Goal: Task Accomplishment & Management: Complete application form

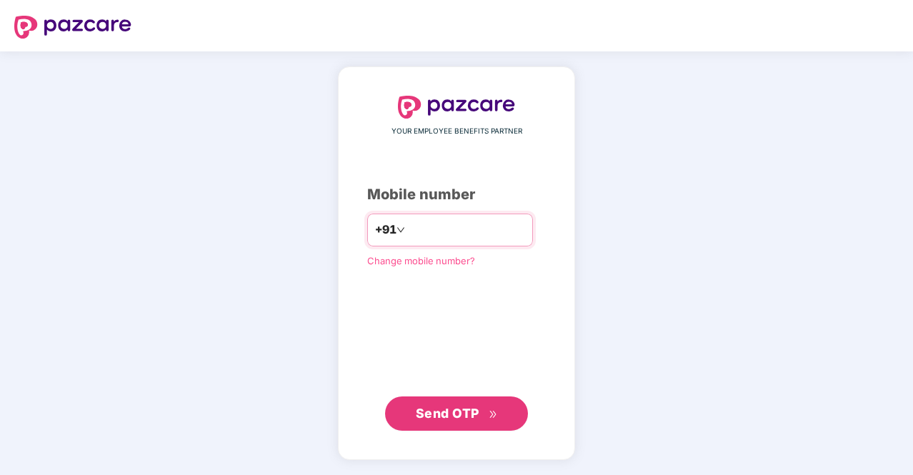
type input "**********"
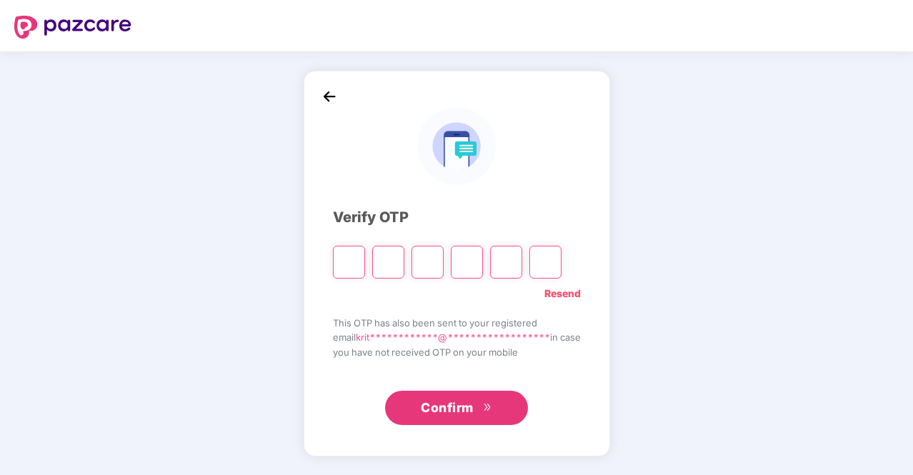
type input "*"
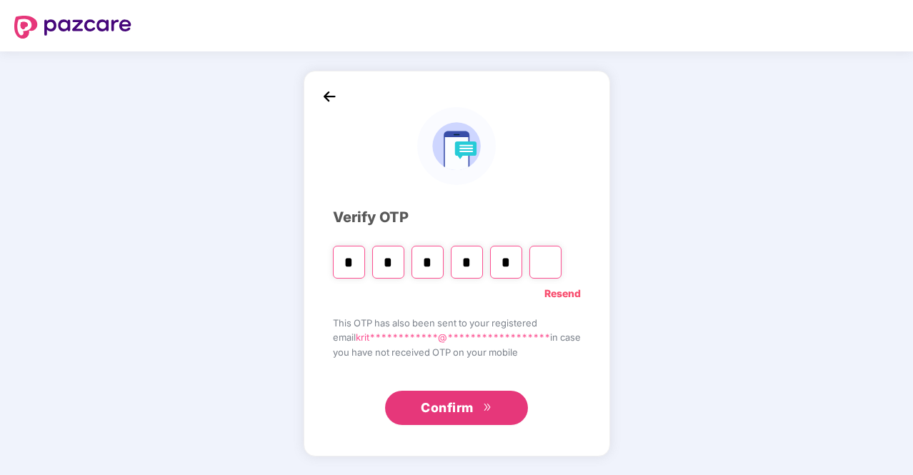
type input "*"
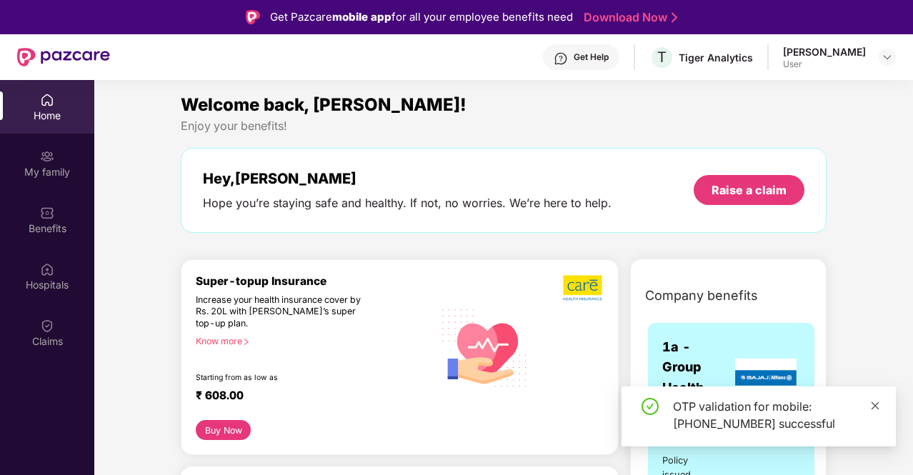
click at [878, 411] on span at bounding box center [875, 405] width 10 height 12
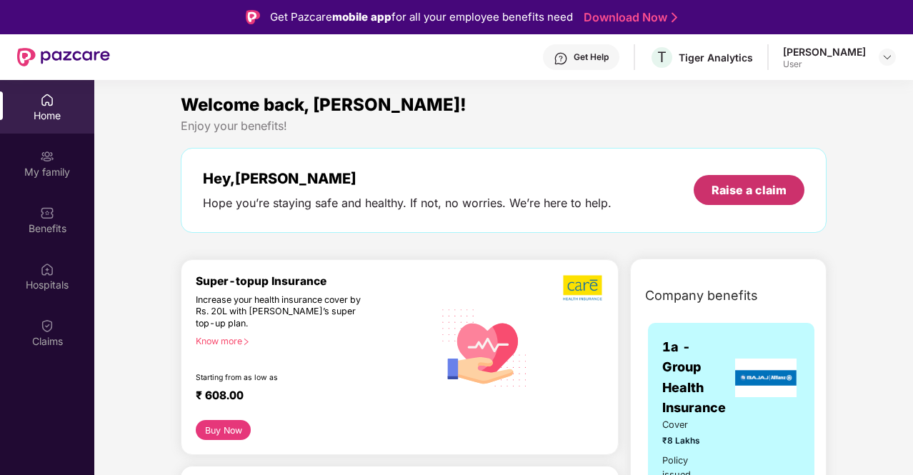
click at [733, 194] on div "Raise a claim" at bounding box center [748, 190] width 75 height 16
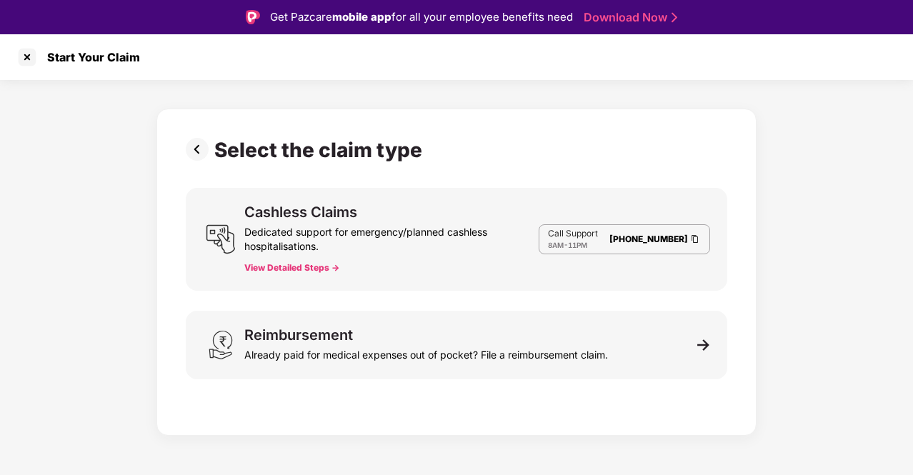
scroll to position [34, 0]
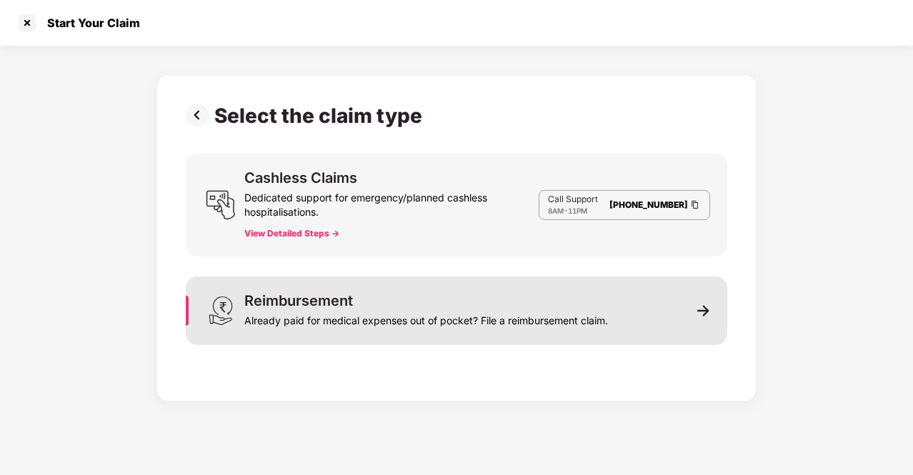
click at [611, 305] on div "Reimbursement Already paid for medical expenses out of pocket? File a reimburse…" at bounding box center [456, 310] width 541 height 69
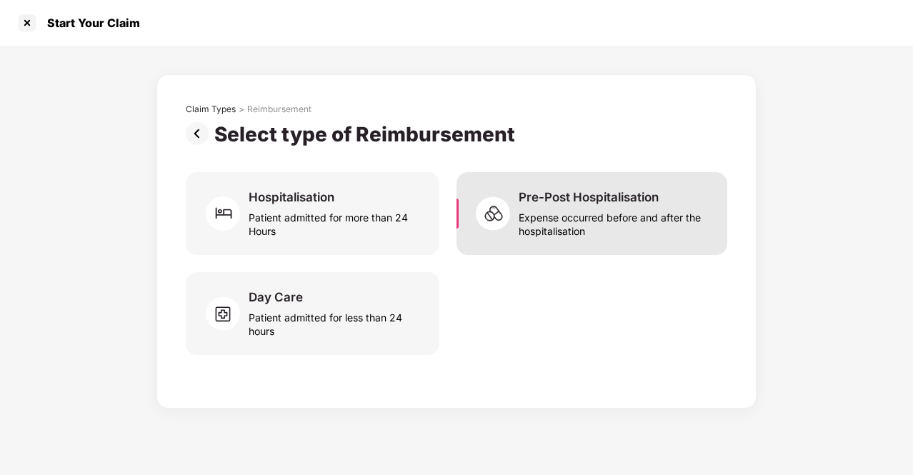
click at [491, 241] on div "Pre-Post Hospitalisation Expense occurred before and after the hospitalisation" at bounding box center [591, 213] width 271 height 83
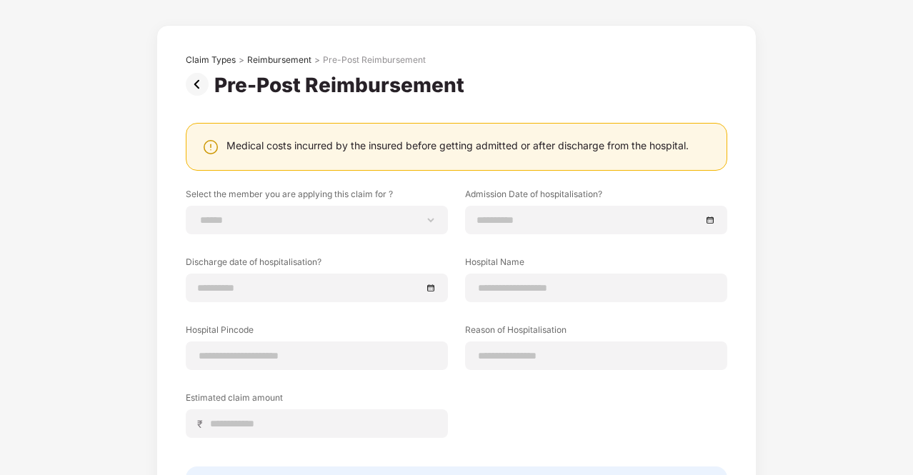
scroll to position [57, 0]
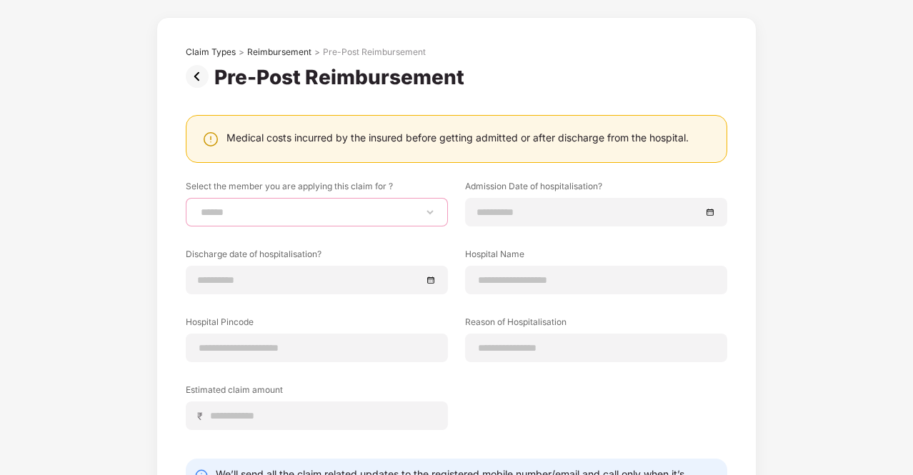
click at [244, 216] on select "**********" at bounding box center [317, 211] width 238 height 11
select select "**********"
click at [198, 206] on select "**********" at bounding box center [317, 211] width 238 height 11
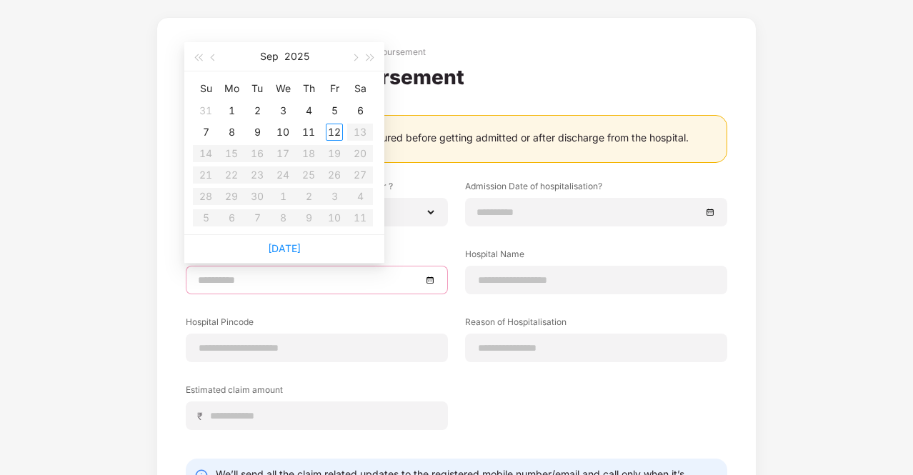
click at [317, 281] on input at bounding box center [310, 280] width 224 height 16
click at [331, 288] on div at bounding box center [317, 280] width 262 height 29
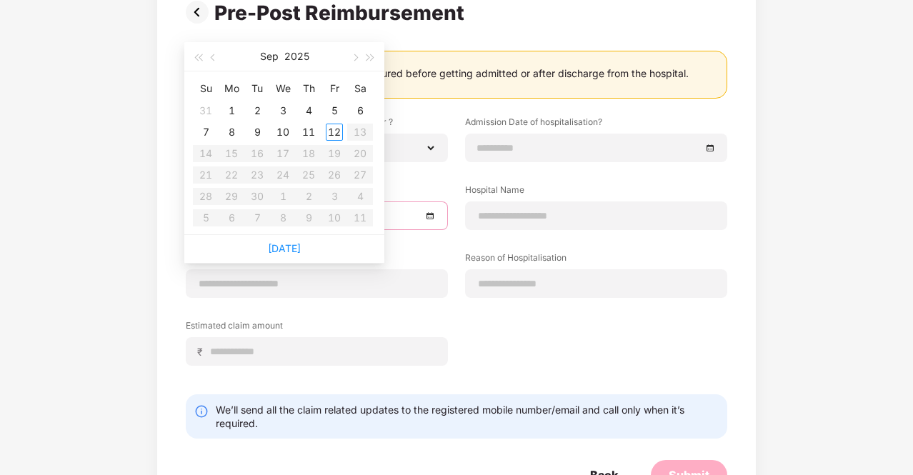
scroll to position [123, 0]
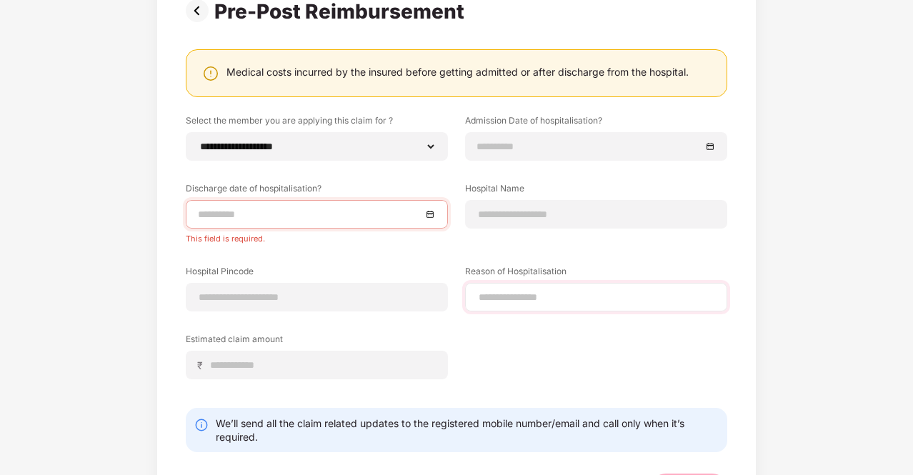
click at [472, 288] on div at bounding box center [596, 297] width 262 height 29
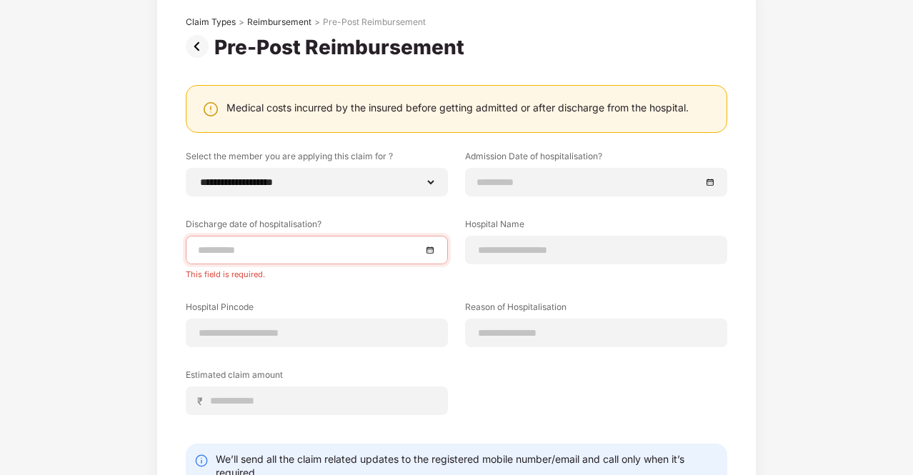
scroll to position [84, 0]
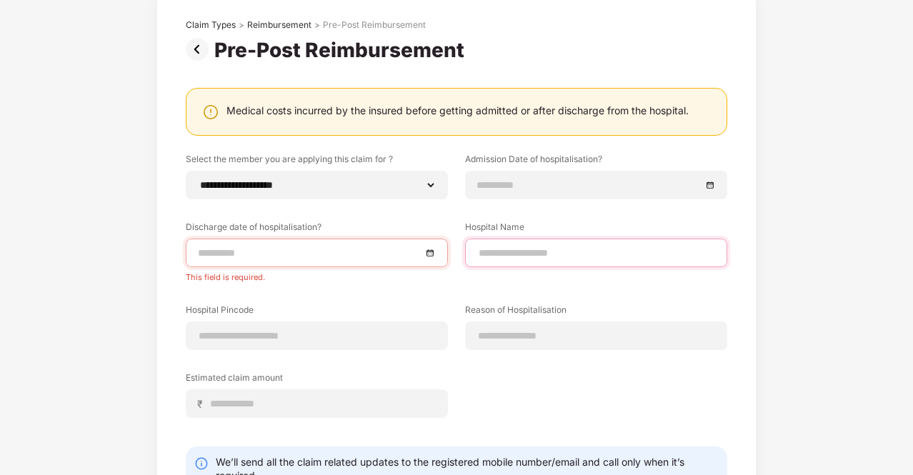
click at [532, 247] on input at bounding box center [596, 253] width 238 height 15
click at [194, 49] on img at bounding box center [200, 49] width 29 height 23
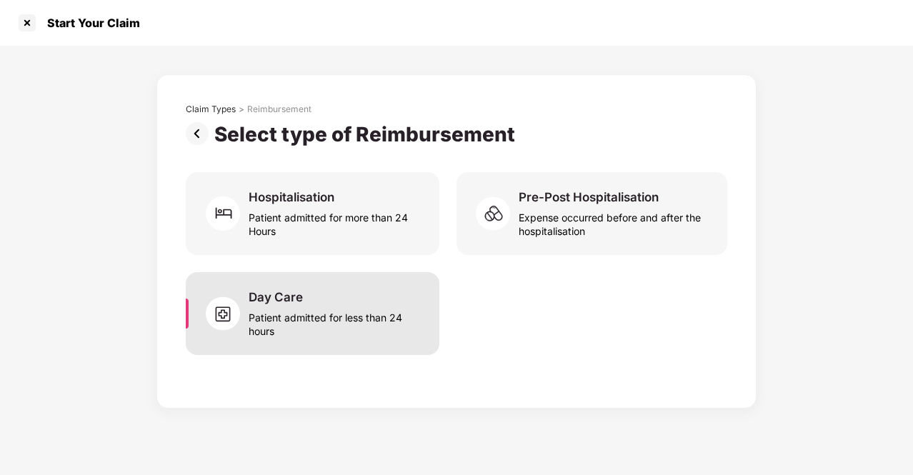
click at [340, 298] on div "Day Care Patient admitted for less than 24 hours" at bounding box center [335, 313] width 174 height 49
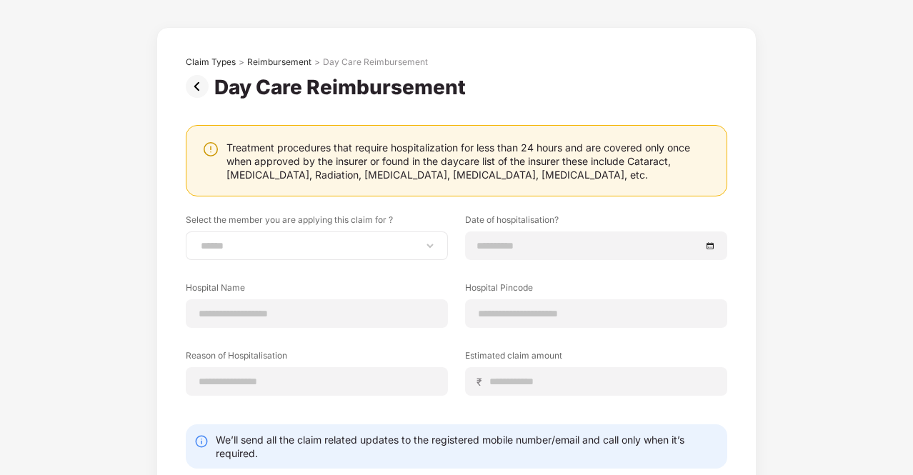
scroll to position [44, 0]
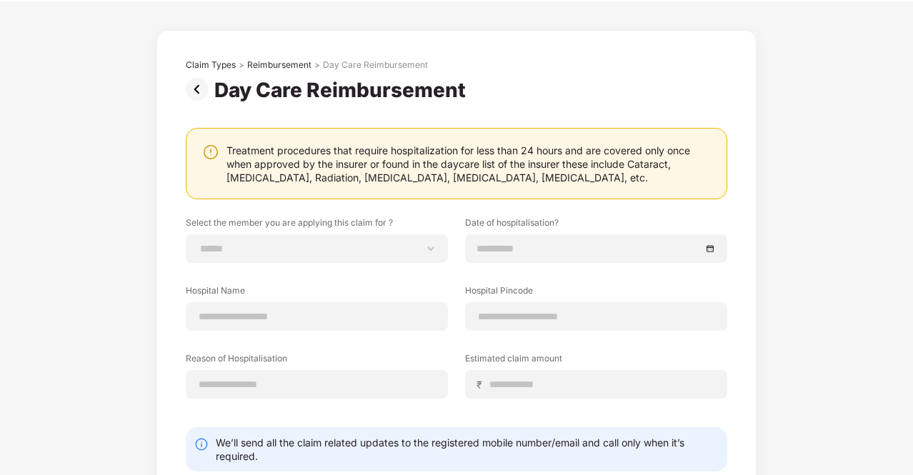
click at [194, 86] on img at bounding box center [200, 89] width 29 height 23
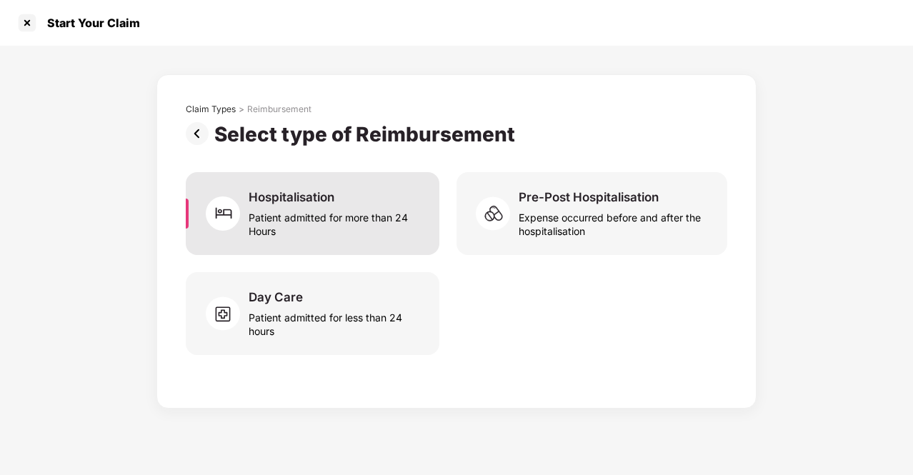
click at [229, 192] on img at bounding box center [227, 213] width 43 height 43
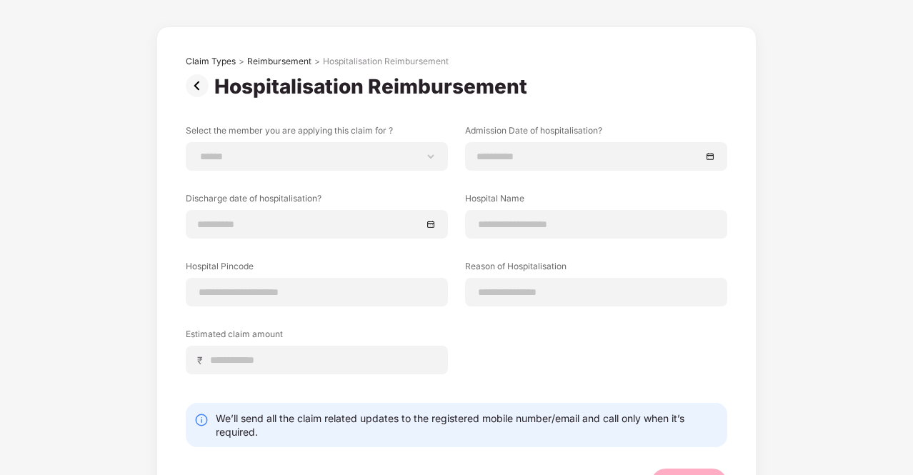
scroll to position [47, 0]
click at [195, 86] on img at bounding box center [200, 86] width 29 height 23
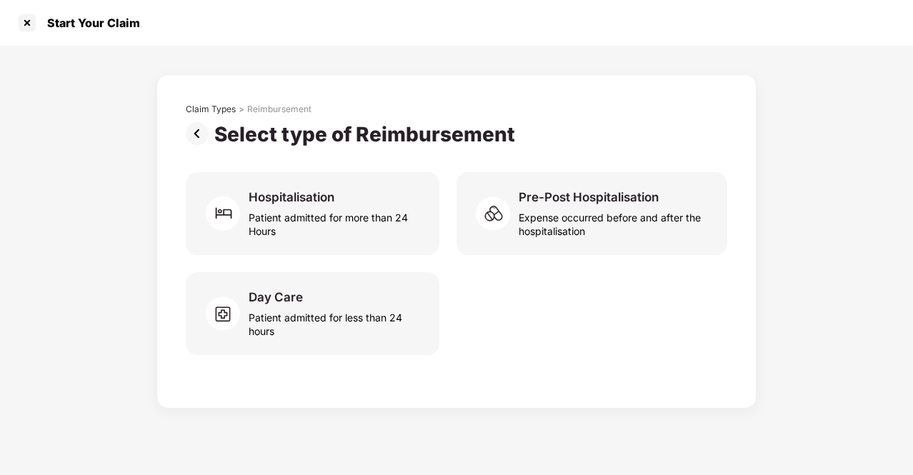
click at [199, 127] on img at bounding box center [200, 133] width 29 height 23
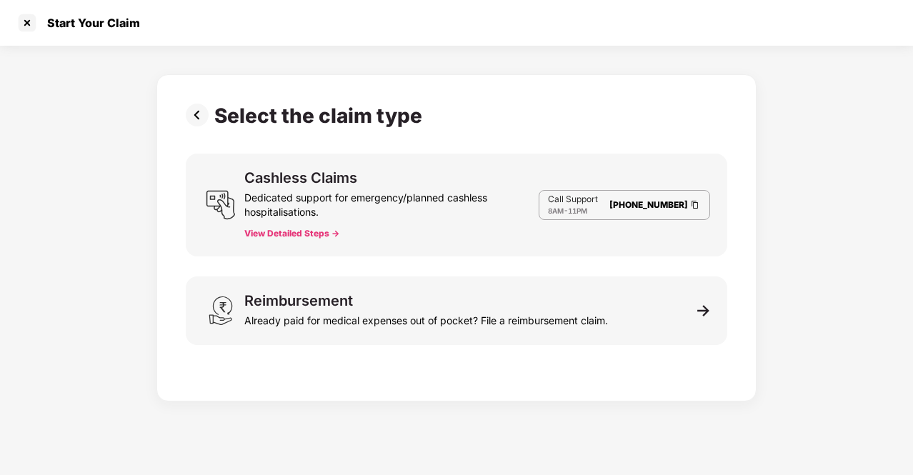
click at [199, 116] on img at bounding box center [200, 115] width 29 height 23
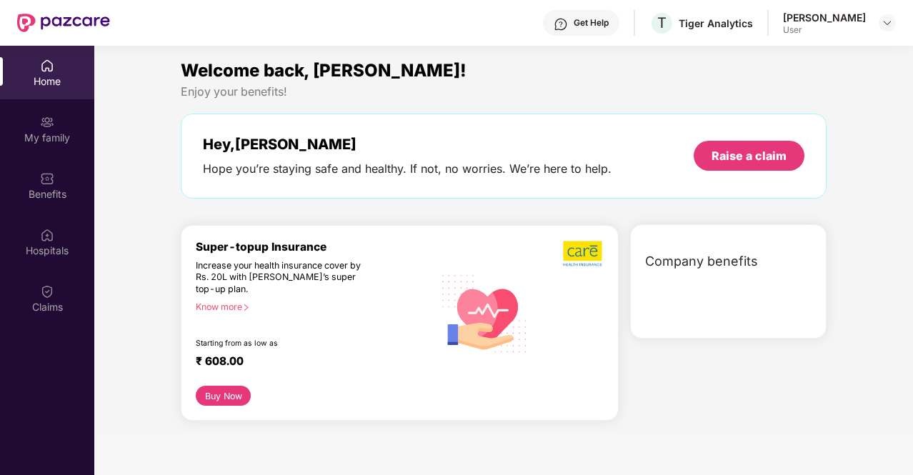
scroll to position [80, 0]
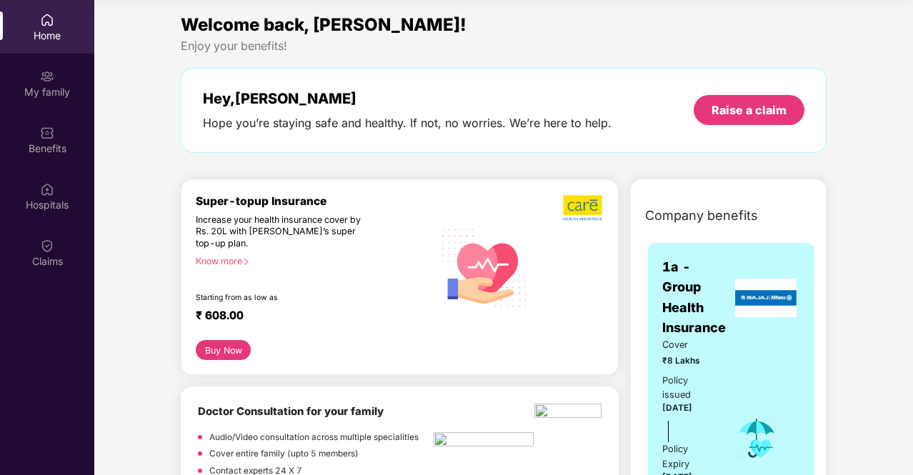
click at [215, 131] on div "Hey, Krithika Hope you’re staying safe and healthy. If not, no worries. We’re h…" at bounding box center [504, 110] width 646 height 85
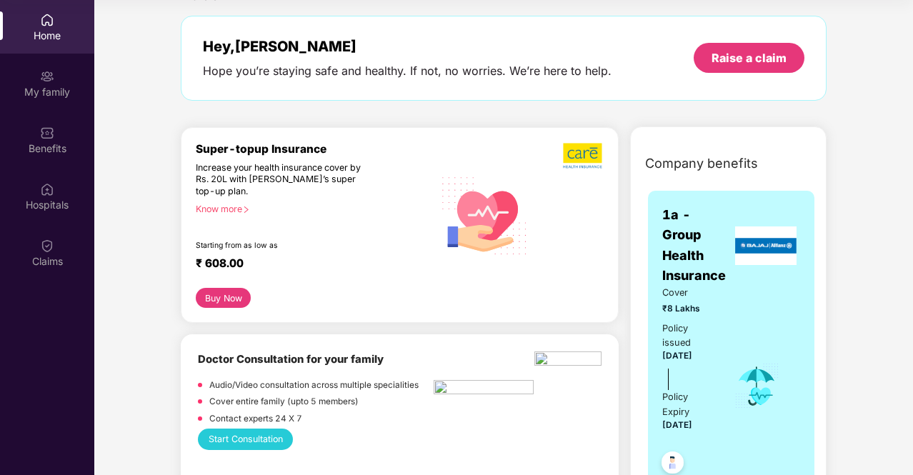
scroll to position [0, 0]
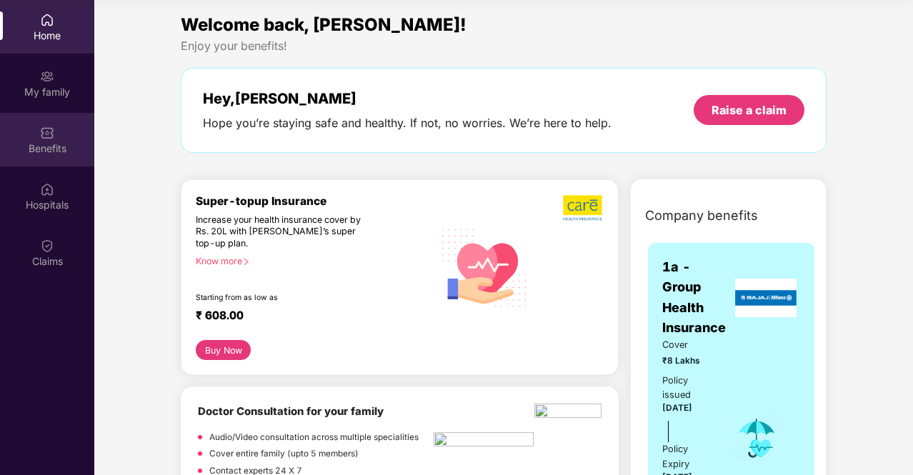
click at [47, 153] on div "Benefits" at bounding box center [47, 148] width 94 height 14
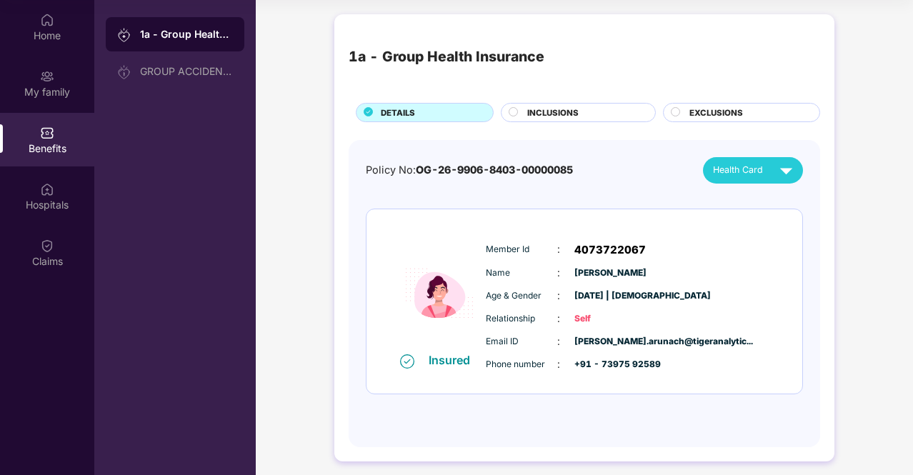
click at [580, 119] on div "INCLUSIONS" at bounding box center [584, 113] width 128 height 15
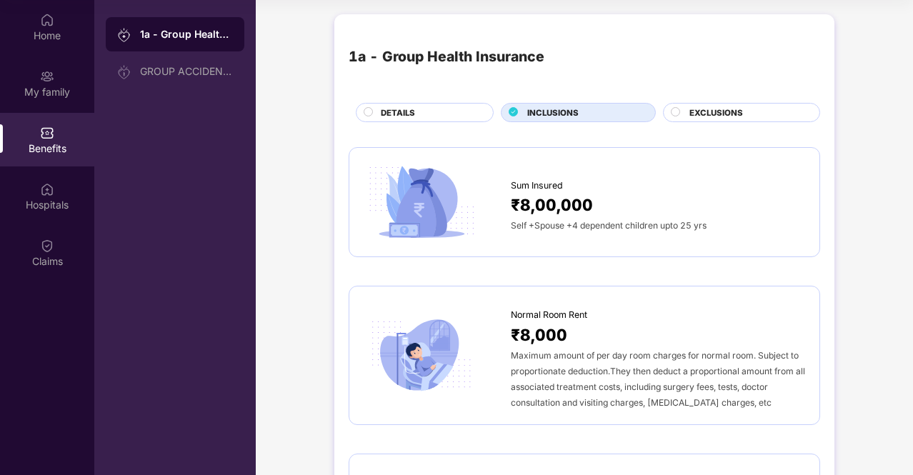
click at [730, 116] on span "EXCLUSIONS" at bounding box center [716, 112] width 54 height 13
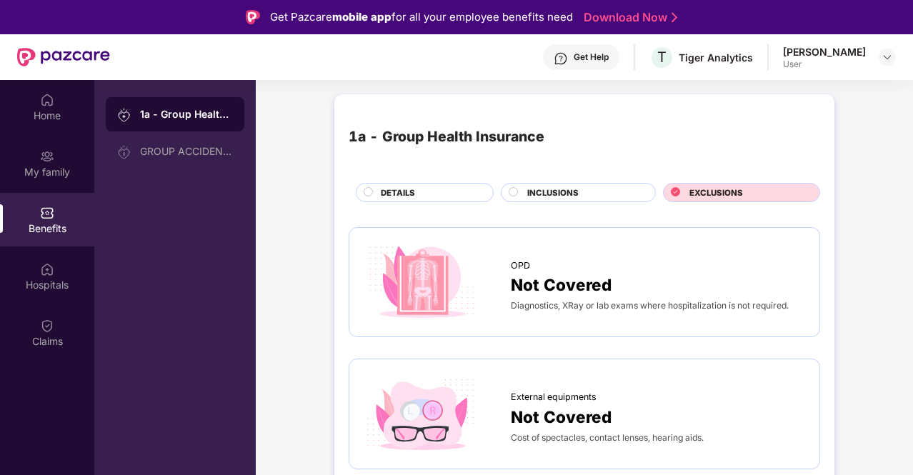
click at [571, 192] on span "INCLUSIONS" at bounding box center [552, 192] width 51 height 13
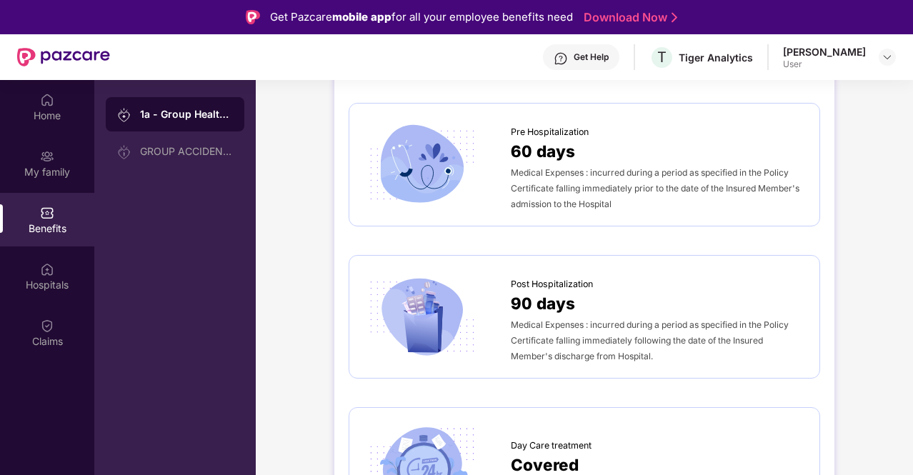
scroll to position [738, 0]
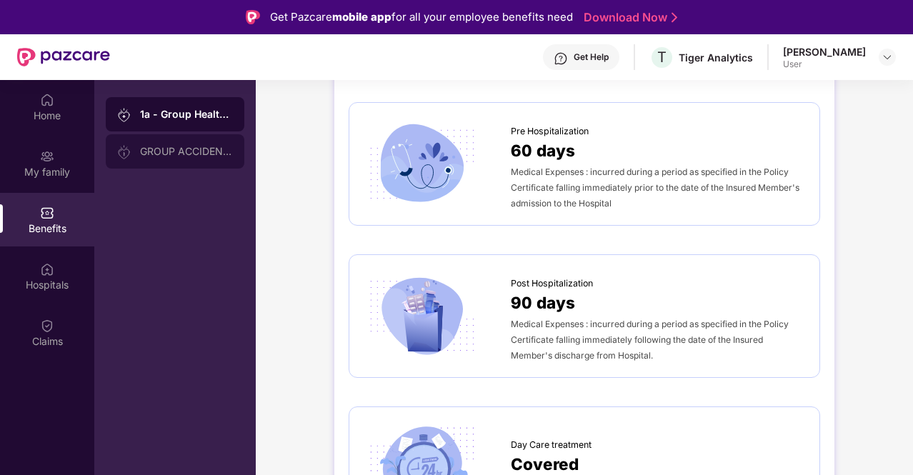
click at [190, 136] on div "GROUP ACCIDENTAL INSURANCE" at bounding box center [175, 151] width 139 height 34
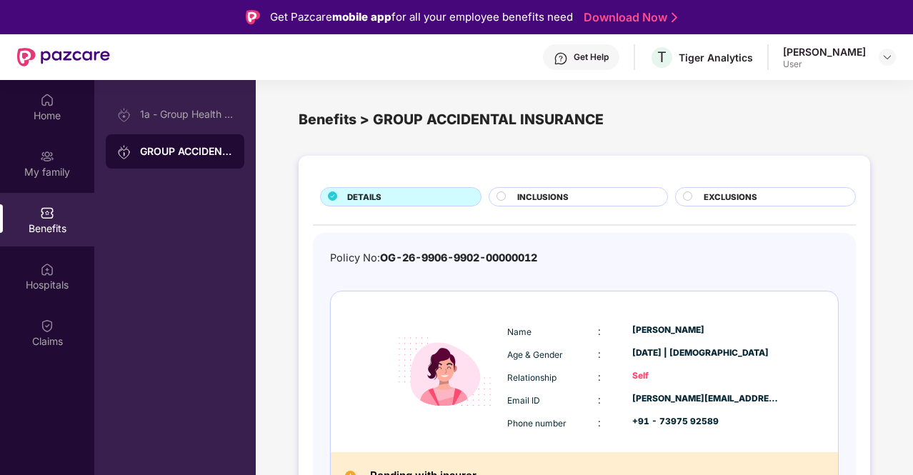
scroll to position [24, 0]
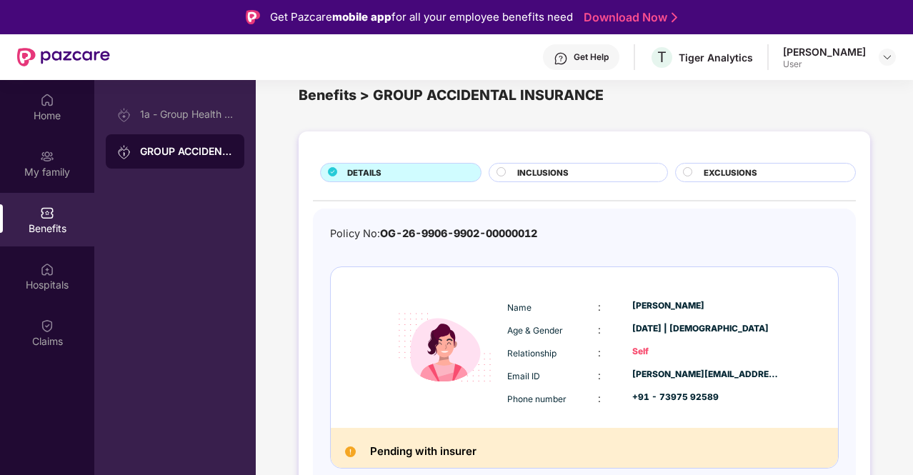
click at [547, 171] on span "INCLUSIONS" at bounding box center [542, 172] width 51 height 13
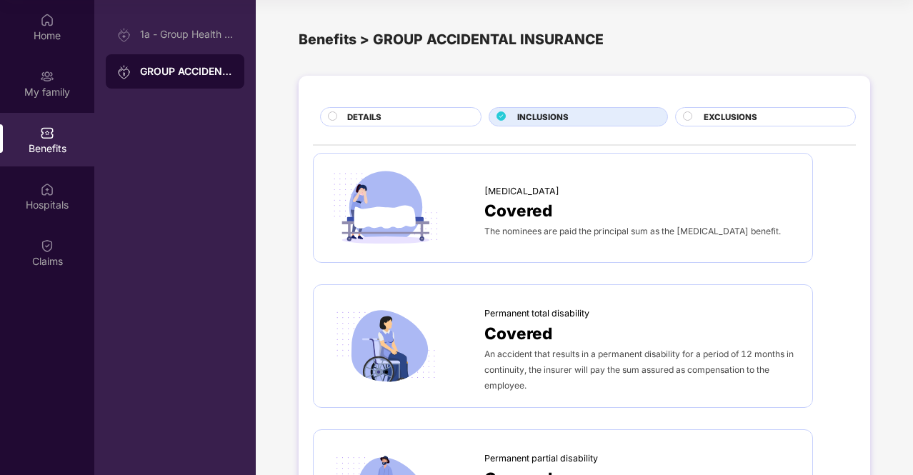
scroll to position [0, 0]
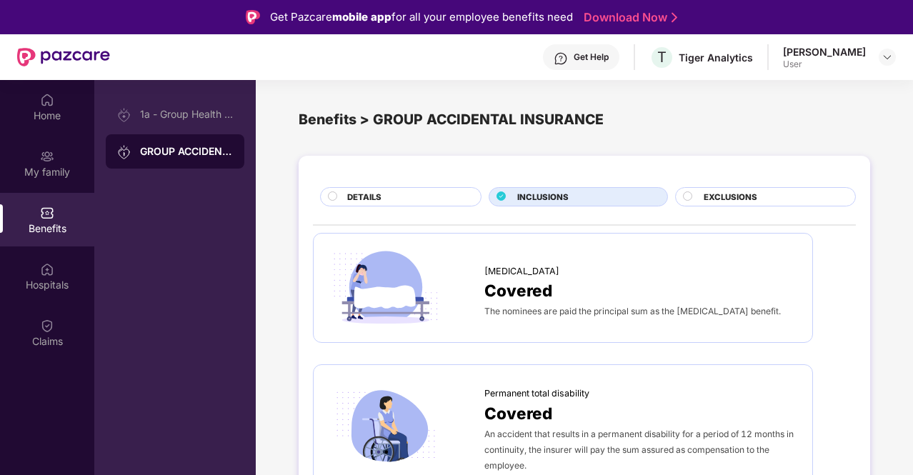
click at [737, 187] on div "EXCLUSIONS" at bounding box center [765, 196] width 181 height 19
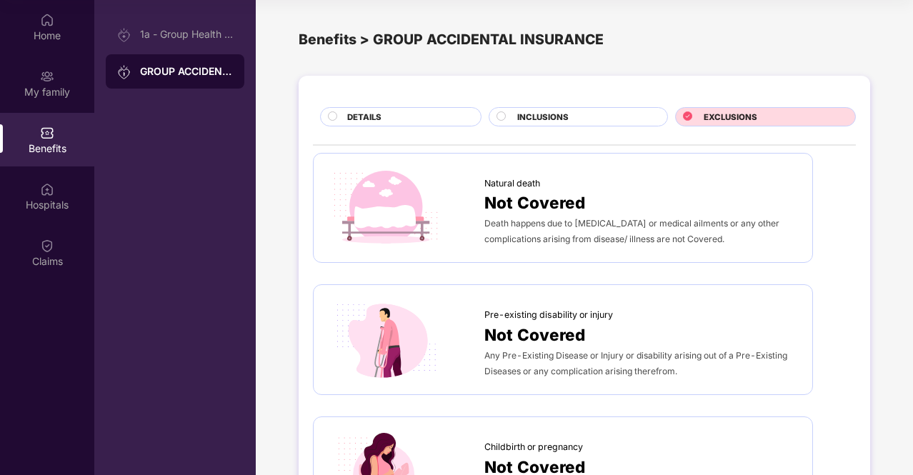
click at [582, 121] on div "INCLUSIONS" at bounding box center [584, 118] width 149 height 15
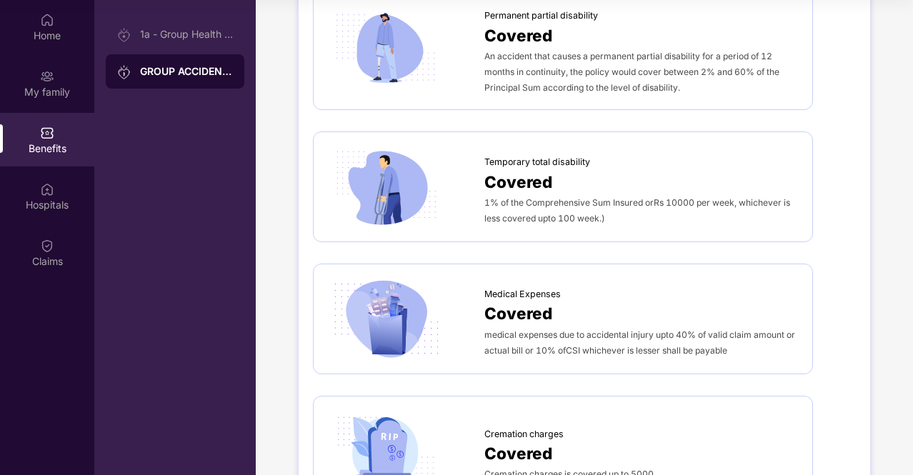
scroll to position [443, 0]
click at [427, 316] on img at bounding box center [386, 318] width 116 height 81
click at [501, 309] on span "Covered" at bounding box center [518, 312] width 68 height 25
click at [363, 339] on img at bounding box center [386, 318] width 116 height 81
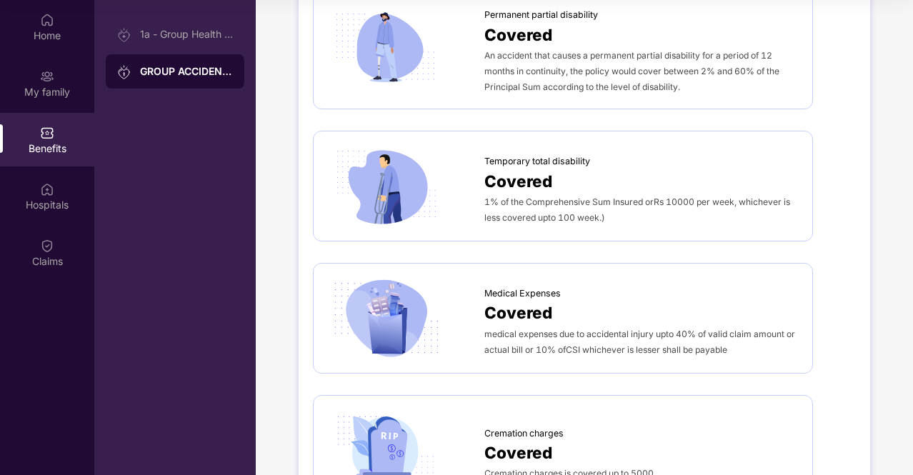
click at [363, 339] on img at bounding box center [386, 318] width 116 height 81
click at [481, 355] on div at bounding box center [406, 318] width 156 height 81
click at [516, 328] on span "medical expenses due to accidental injury upto 40% of valid claim amount or act…" at bounding box center [639, 341] width 311 height 26
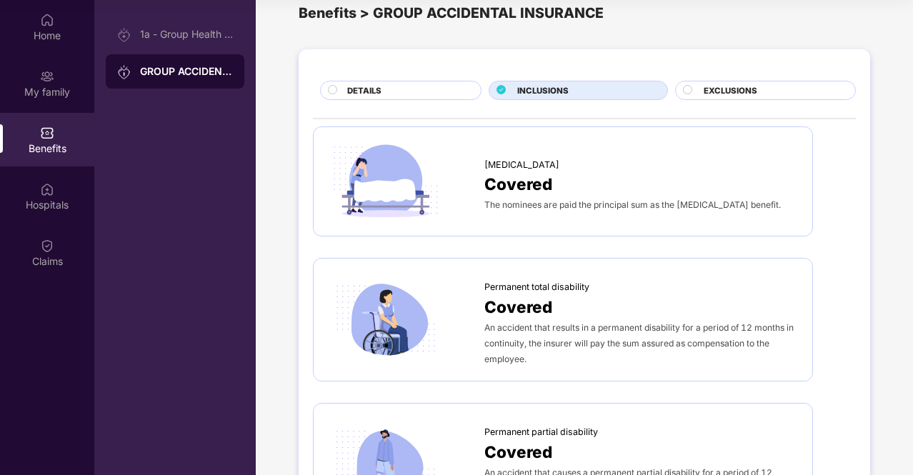
scroll to position [0, 0]
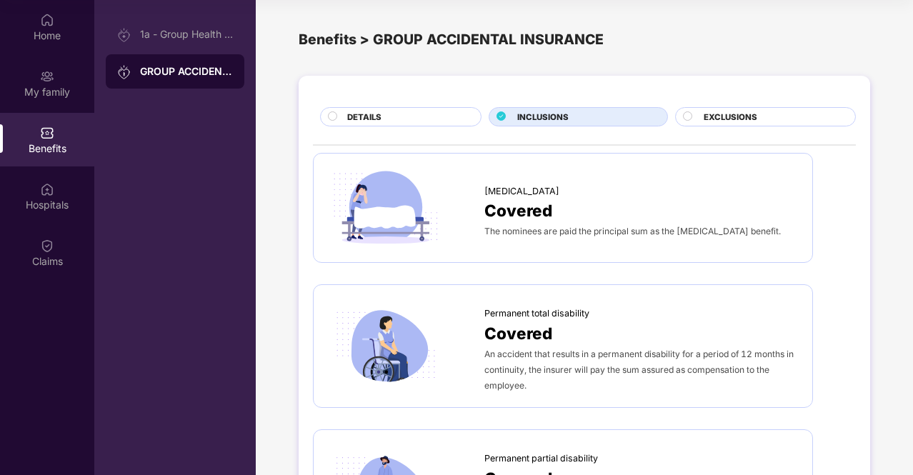
click at [371, 122] on span "DETAILS" at bounding box center [364, 117] width 34 height 13
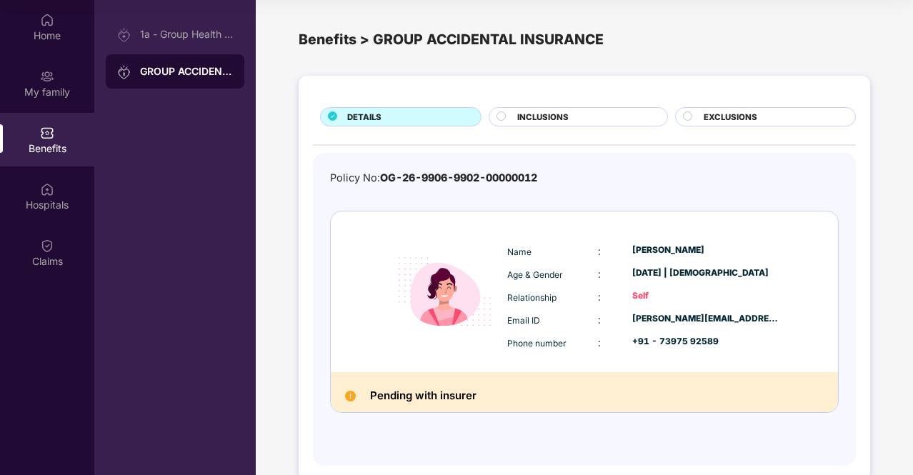
scroll to position [24, 0]
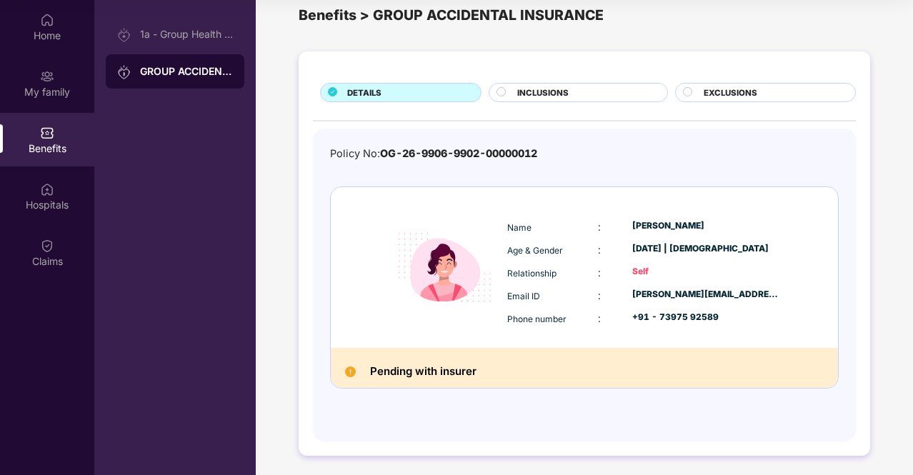
click at [410, 368] on h2 "Pending with insurer" at bounding box center [423, 371] width 106 height 19
click at [346, 368] on img at bounding box center [350, 371] width 11 height 11
click at [184, 28] on div "1a - Group Health Insurance" at bounding box center [175, 34] width 139 height 34
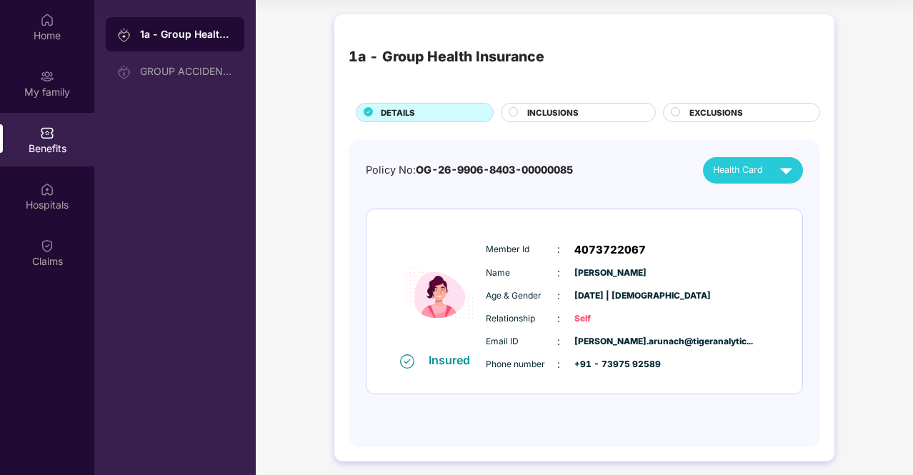
click at [578, 107] on div "INCLUSIONS" at bounding box center [584, 113] width 128 height 15
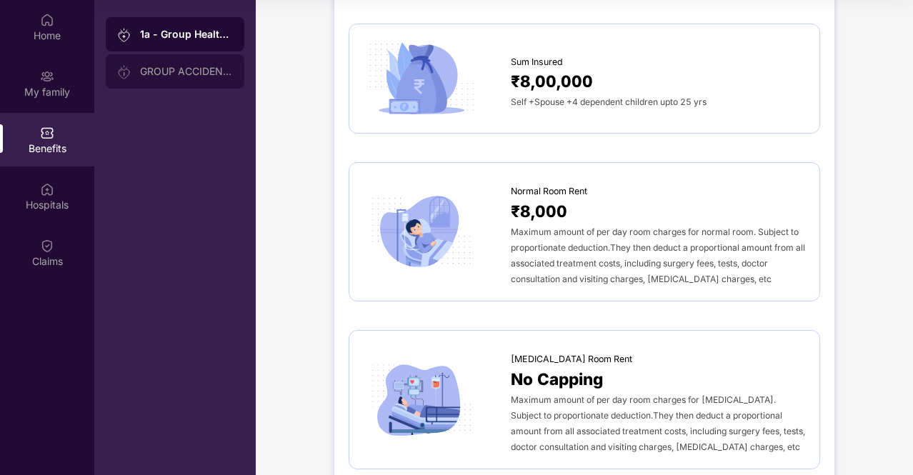
scroll to position [117, 0]
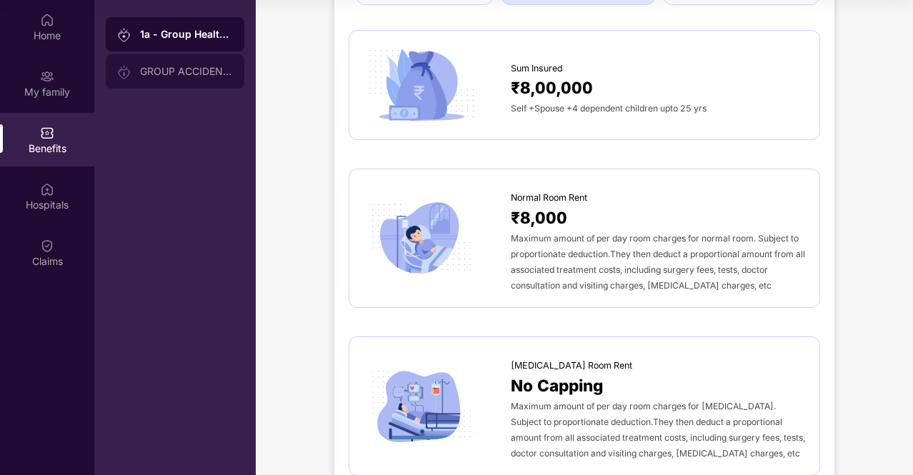
click at [171, 68] on div "GROUP ACCIDENTAL INSURANCE" at bounding box center [186, 71] width 93 height 11
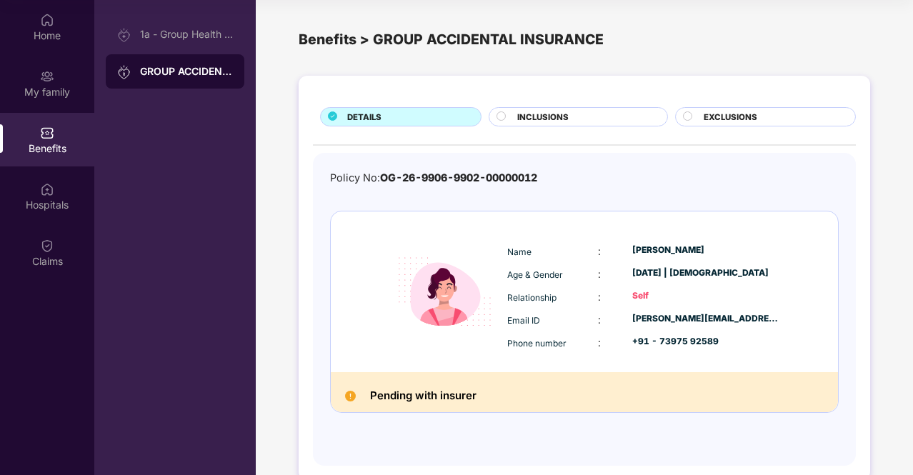
scroll to position [24, 0]
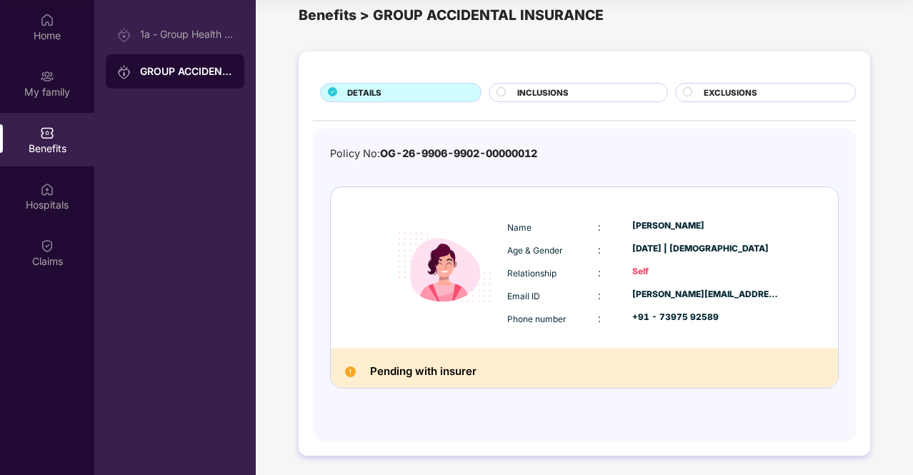
click at [484, 374] on div "Pending with insurer" at bounding box center [584, 368] width 507 height 40
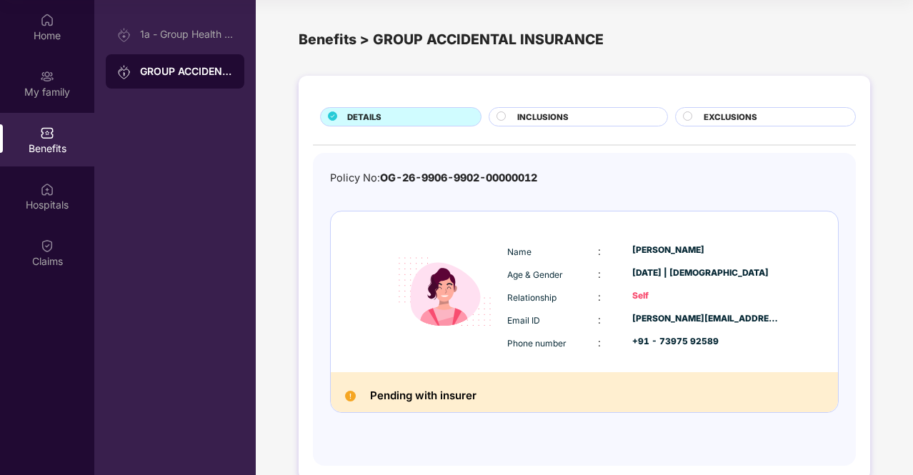
click at [458, 396] on h2 "Pending with insurer" at bounding box center [423, 395] width 106 height 19
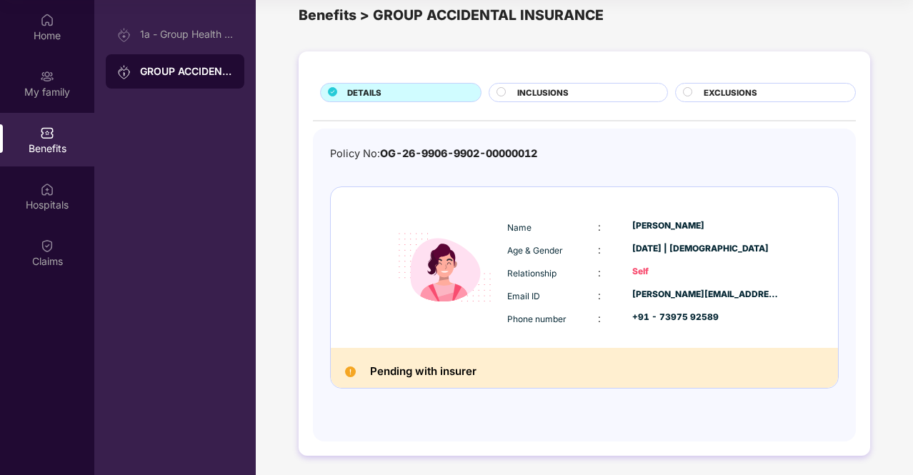
click at [551, 81] on div "DETAILS INCLUSIONS EXCLUSIONS Policy No: OG-26-9906-9902-00000012 Name : Krithi…" at bounding box center [583, 253] width 571 height 404
click at [548, 86] on span "INCLUSIONS" at bounding box center [542, 92] width 51 height 13
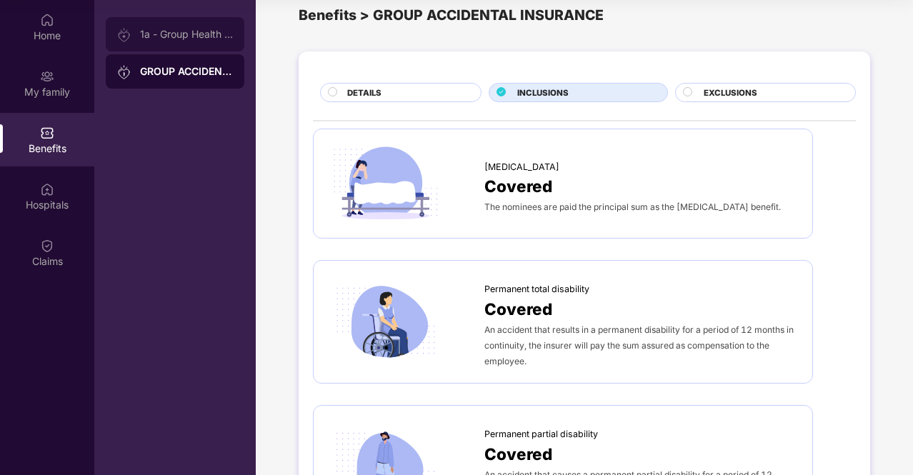
click at [189, 40] on div "1a - Group Health Insurance" at bounding box center [175, 34] width 139 height 34
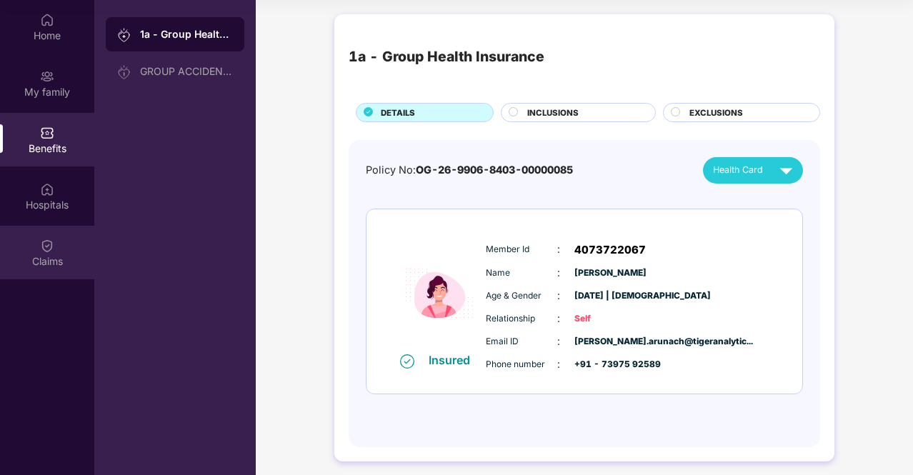
click at [56, 255] on div "Claims" at bounding box center [47, 261] width 94 height 14
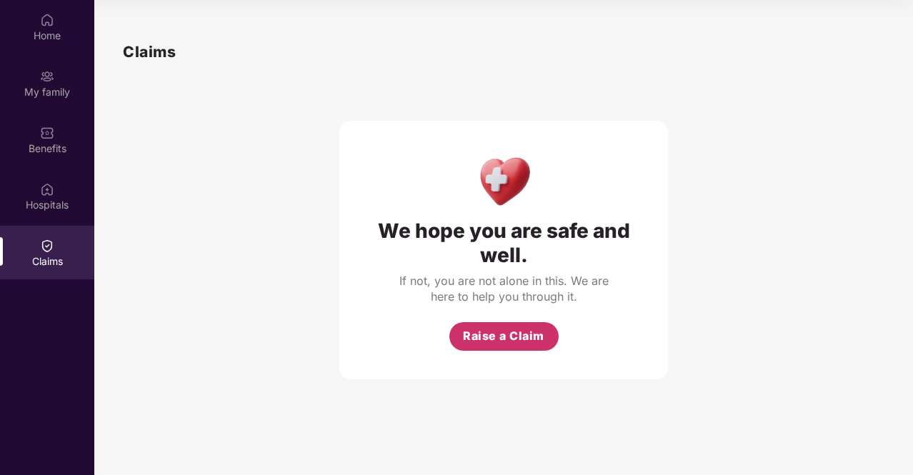
click at [523, 340] on span "Raise a Claim" at bounding box center [503, 336] width 81 height 18
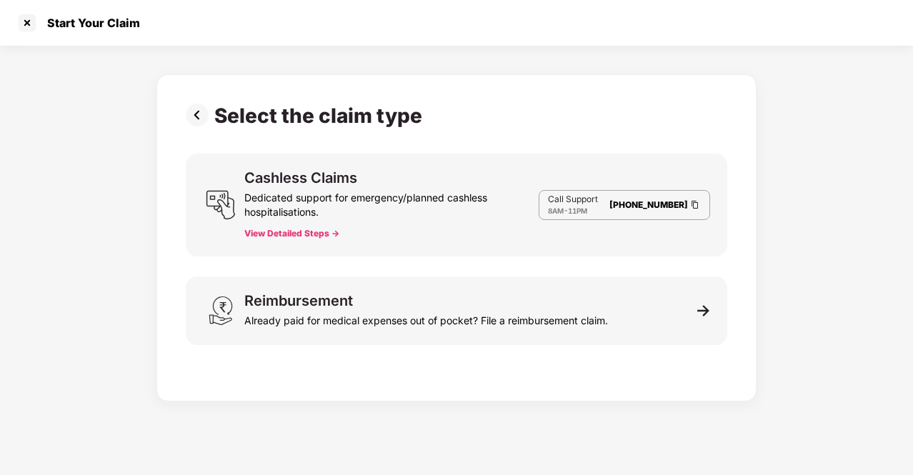
scroll to position [34, 0]
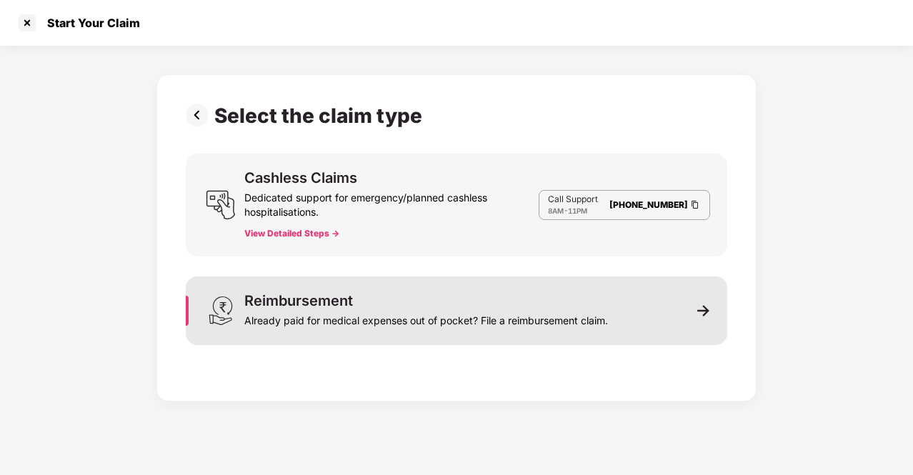
click at [487, 320] on div "Already paid for medical expenses out of pocket? File a reimbursement claim." at bounding box center [425, 318] width 363 height 20
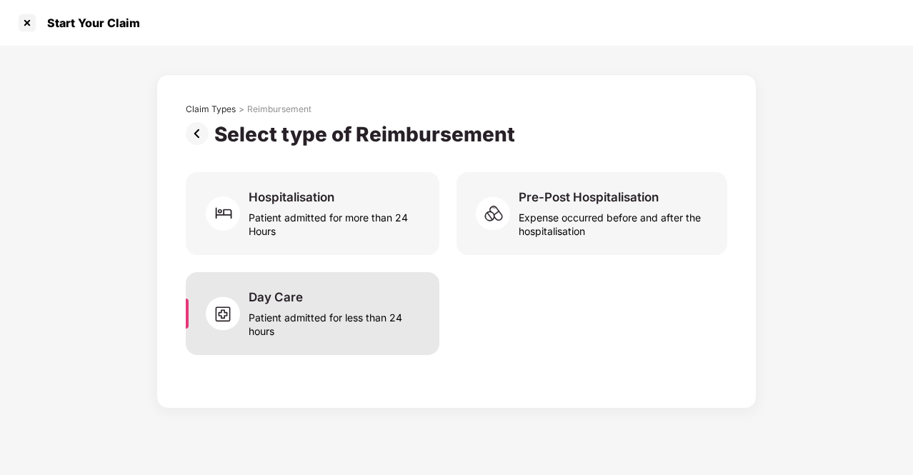
click at [285, 308] on div "Patient admitted for less than 24 hours" at bounding box center [335, 321] width 174 height 33
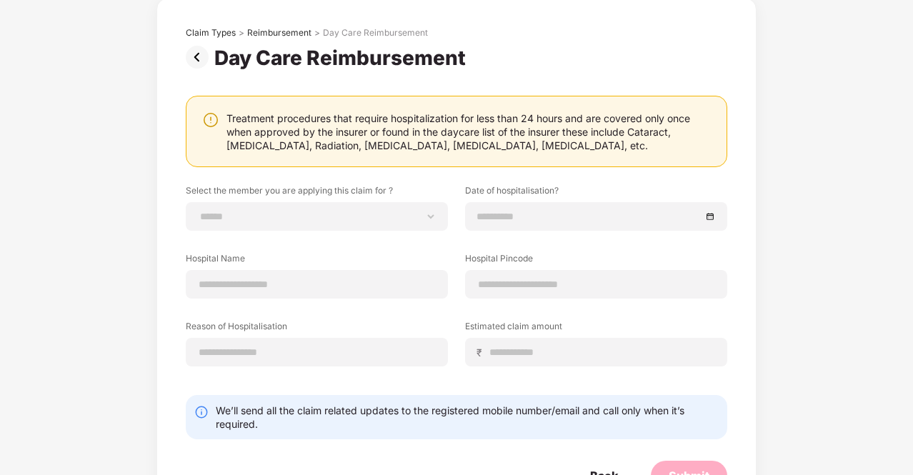
scroll to position [77, 0]
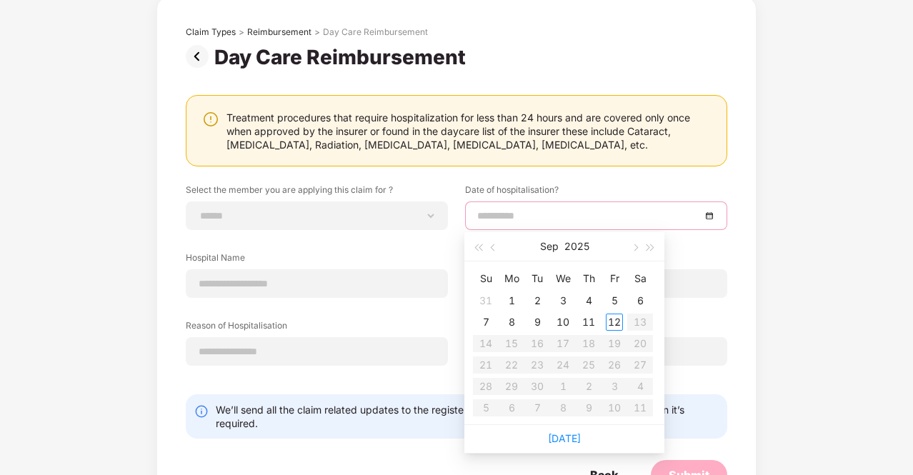
click at [553, 216] on input at bounding box center [589, 216] width 224 height 16
type input "**********"
click at [490, 252] on button "button" at bounding box center [494, 246] width 16 height 29
click at [633, 248] on span "button" at bounding box center [634, 247] width 7 height 7
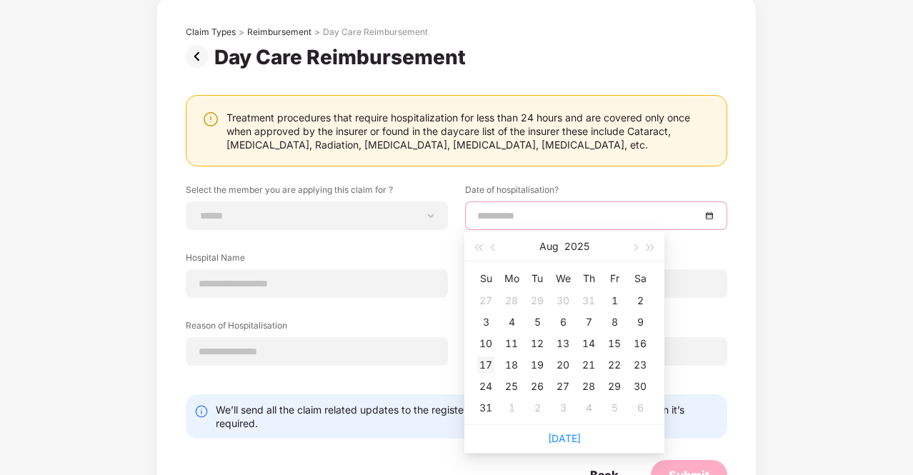
type input "**********"
click at [487, 364] on div "17" at bounding box center [485, 364] width 17 height 17
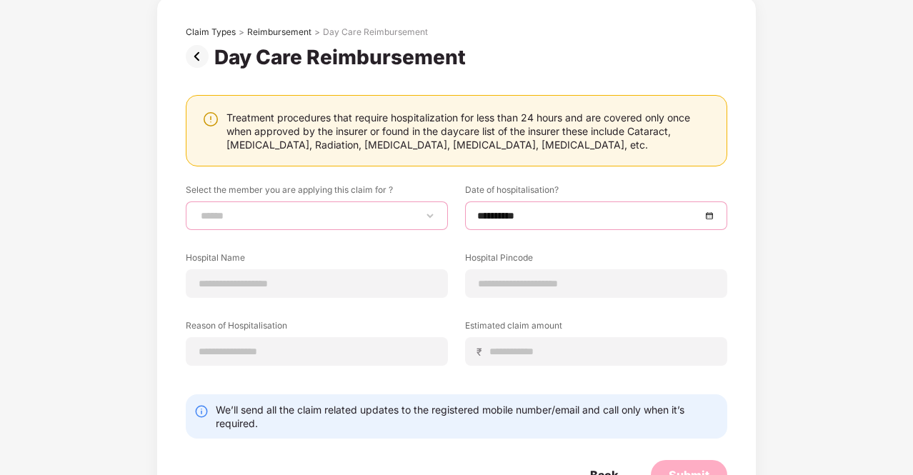
click at [290, 214] on select "**********" at bounding box center [317, 215] width 238 height 11
select select "**********"
click at [198, 210] on select "**********" at bounding box center [317, 215] width 238 height 11
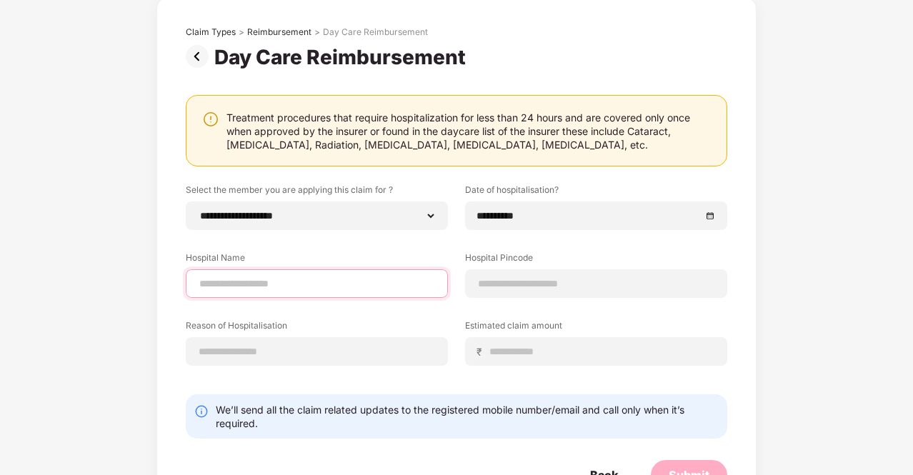
click at [271, 287] on input at bounding box center [317, 283] width 238 height 15
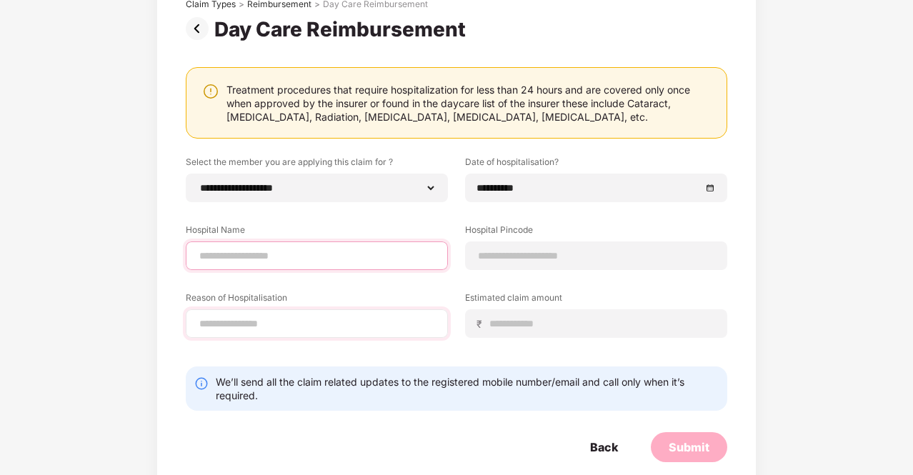
scroll to position [127, 0]
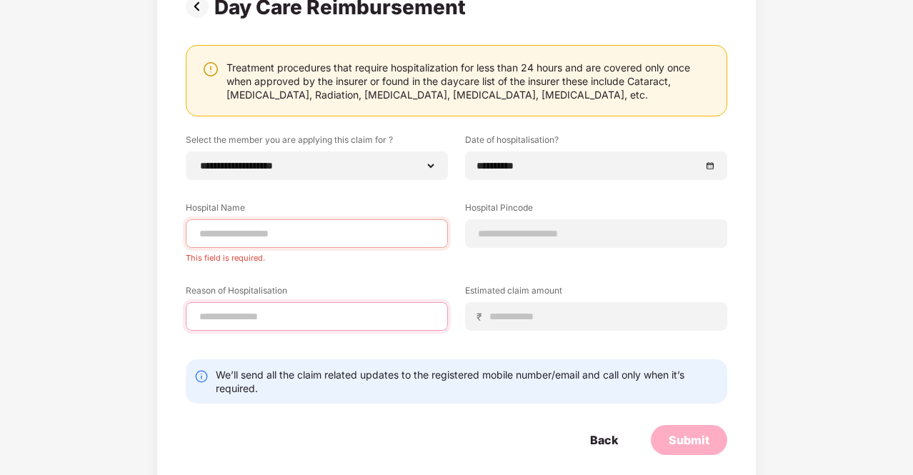
click at [271, 293] on div "Reason of Hospitalisation" at bounding box center [317, 307] width 262 height 46
type input "********"
click at [332, 231] on input at bounding box center [317, 233] width 238 height 15
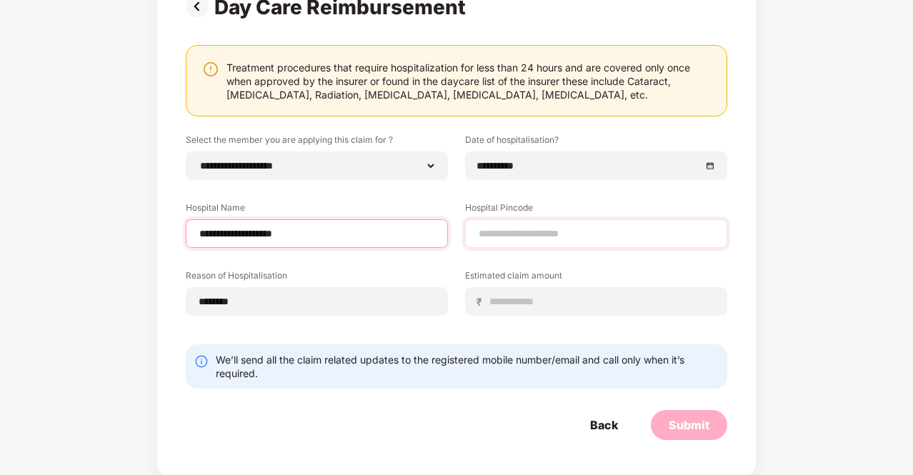
type input "**********"
click at [516, 237] on input at bounding box center [596, 233] width 238 height 15
type input "******"
select select "*********"
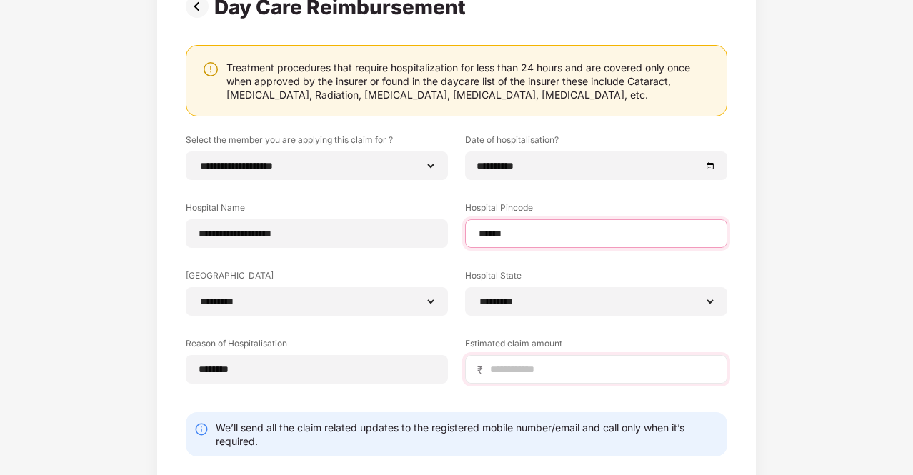
type input "******"
click at [541, 362] on input at bounding box center [601, 369] width 226 height 15
type input "*"
